Goal: Task Accomplishment & Management: Manage account settings

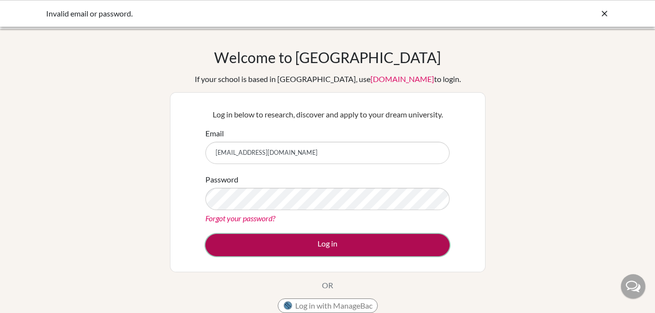
click at [300, 246] on button "Log in" at bounding box center [327, 245] width 244 height 22
click at [286, 245] on button "Log in" at bounding box center [327, 245] width 244 height 22
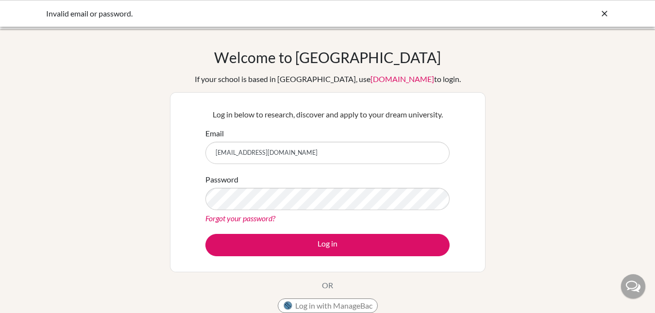
click at [602, 11] on icon at bounding box center [604, 14] width 10 height 10
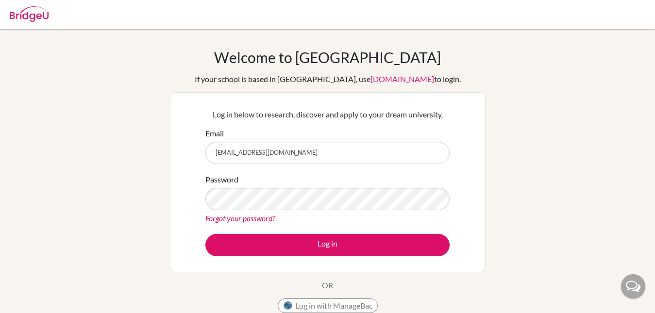
click at [268, 220] on link "Forgot your password?" at bounding box center [240, 217] width 70 height 9
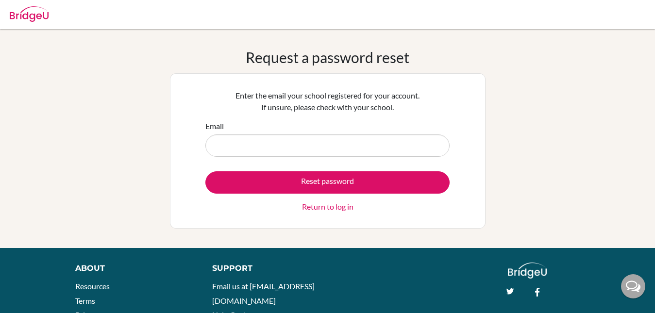
click at [302, 138] on input "Email" at bounding box center [327, 145] width 244 height 22
type input "[EMAIL_ADDRESS][DOMAIN_NAME]"
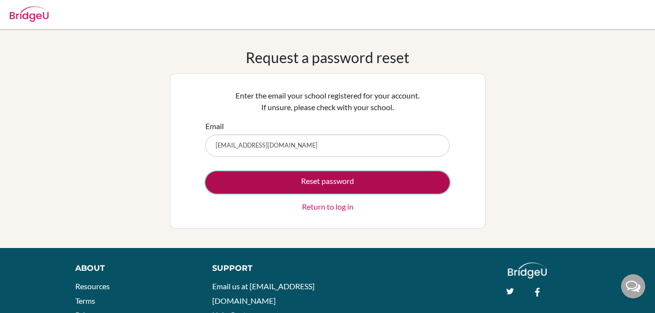
click at [305, 180] on button "Reset password" at bounding box center [327, 182] width 244 height 22
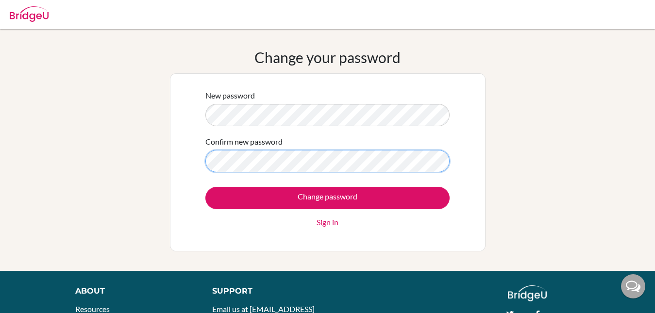
click at [205, 187] on input "Change password" at bounding box center [327, 198] width 244 height 22
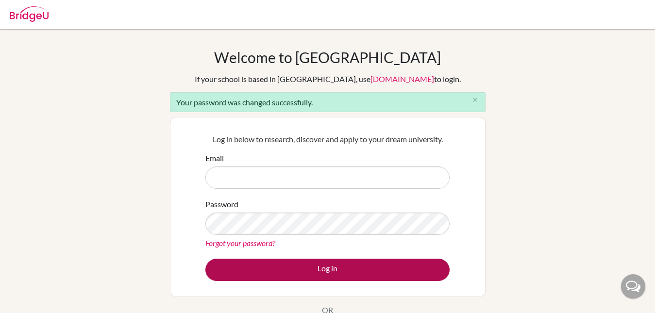
type input "[EMAIL_ADDRESS][DOMAIN_NAME]"
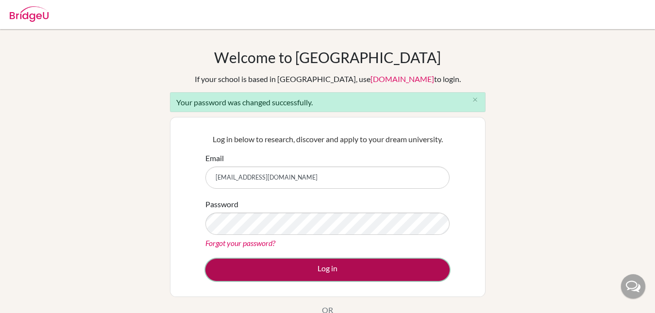
click at [303, 268] on button "Log in" at bounding box center [327, 270] width 244 height 22
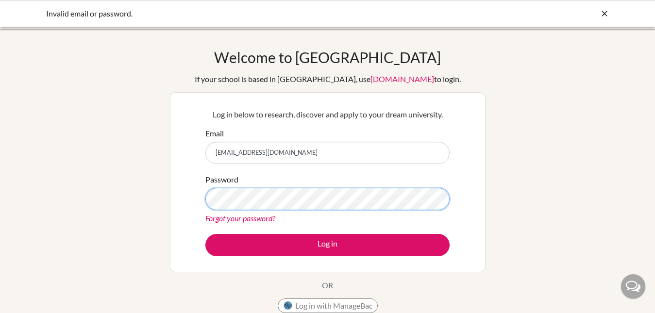
click at [205, 234] on button "Log in" at bounding box center [327, 245] width 244 height 22
